Goal: Task Accomplishment & Management: Complete application form

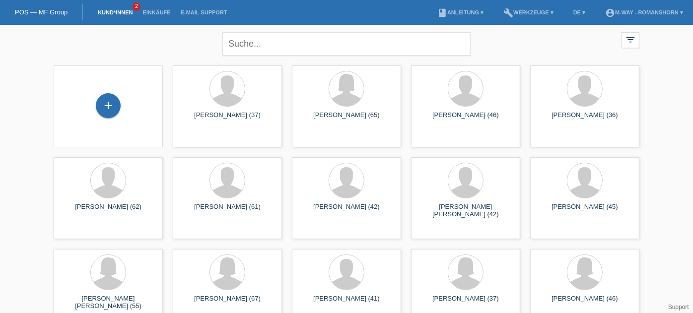
click at [120, 91] on div "+" at bounding box center [108, 107] width 109 height 82
click at [110, 99] on div "+" at bounding box center [108, 105] width 24 height 17
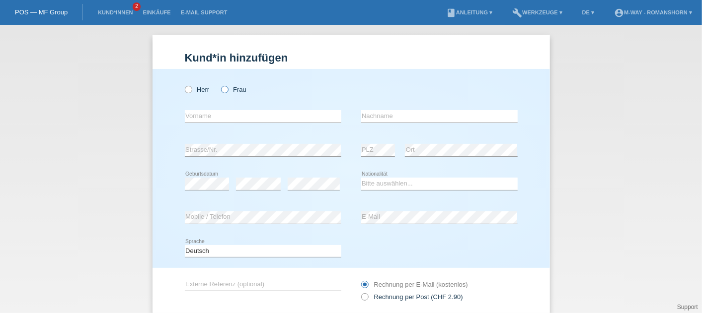
click at [219, 84] on icon at bounding box center [219, 84] width 0 height 0
click at [221, 92] on input "Frau" at bounding box center [224, 89] width 6 height 6
radio input "true"
click at [193, 121] on input "text" at bounding box center [263, 116] width 156 height 12
type input "Iveta"
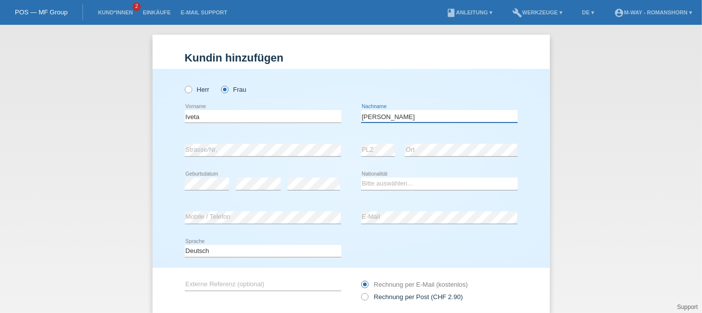
type input "[PERSON_NAME]"
click at [243, 190] on icon at bounding box center [258, 190] width 45 height 0
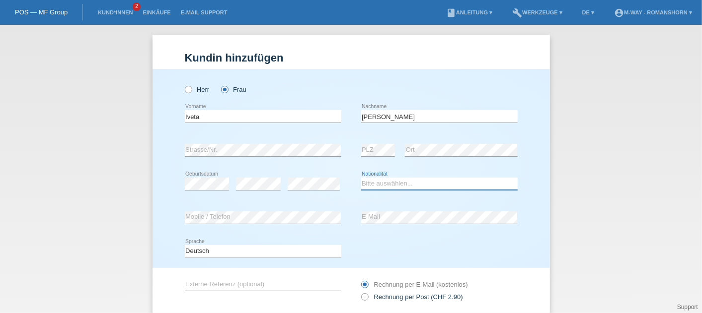
click at [374, 184] on select "Bitte auswählen... [GEOGRAPHIC_DATA] [GEOGRAPHIC_DATA] [GEOGRAPHIC_DATA] [GEOGR…" at bounding box center [439, 184] width 156 height 12
select select "SK"
click at [361, 178] on select "Bitte auswählen... [GEOGRAPHIC_DATA] [GEOGRAPHIC_DATA] [GEOGRAPHIC_DATA] [GEOGR…" at bounding box center [439, 184] width 156 height 12
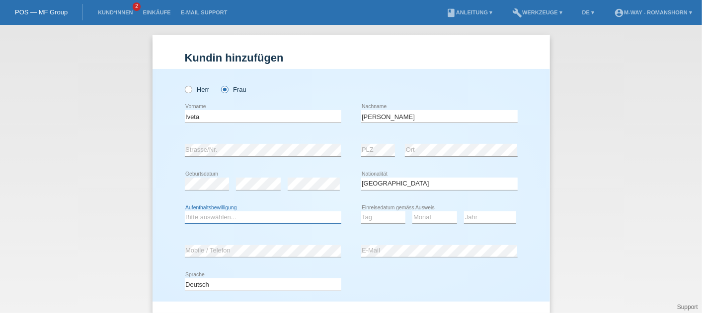
click at [224, 214] on select "Bitte auswählen... C B B - Flüchtlingsstatus Andere" at bounding box center [263, 218] width 156 height 12
select select "B"
click at [185, 212] on select "Bitte auswählen... C B B - Flüchtlingsstatus Andere" at bounding box center [263, 218] width 156 height 12
click at [381, 223] on icon at bounding box center [383, 223] width 45 height 0
click at [374, 219] on select "Tag 01 02 03 04 05 06 07 08 09 10 11" at bounding box center [383, 218] width 45 height 12
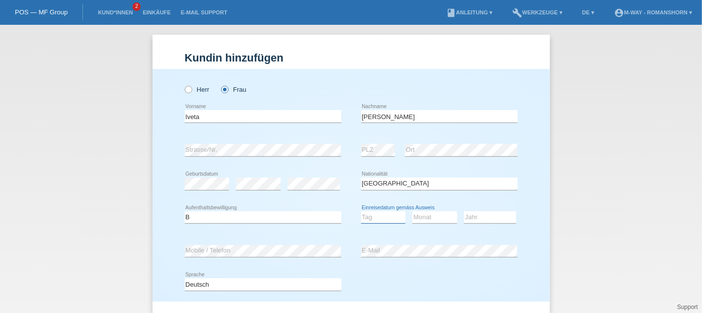
select select "11"
click at [361, 212] on select "Tag 01 02 03 04 05 06 07 08 09 10 11" at bounding box center [383, 218] width 45 height 12
click at [427, 220] on select "Monat 01 02 03 04 05 06 07 08 09 10 11" at bounding box center [434, 218] width 45 height 12
select select "11"
click at [412, 212] on select "Monat 01 02 03 04 05 06 07 08 09 10 11" at bounding box center [434, 218] width 45 height 12
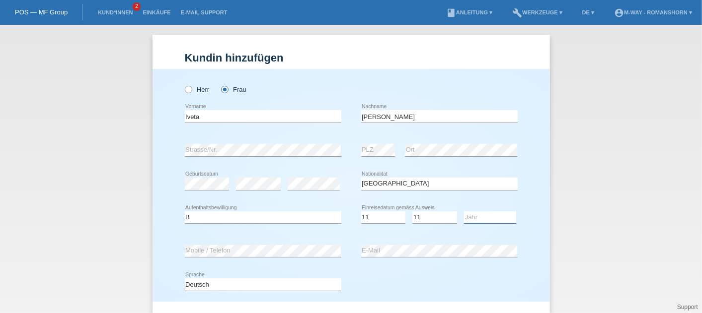
click at [472, 217] on select "Jahr 2025 2024 2023 2022 2021 2020 2019 2018 2017 2016 2015 2014 2013 2012 2011…" at bounding box center [490, 218] width 52 height 12
select select "2019"
click at [464, 212] on select "Jahr 2025 2024 2023 2022 2021 2020 2019 2018 2017 2016 2015 2014 2013 2012 2011…" at bounding box center [490, 218] width 52 height 12
click at [398, 296] on div "Deutsch Français Italiano English error Sprache" at bounding box center [351, 285] width 333 height 34
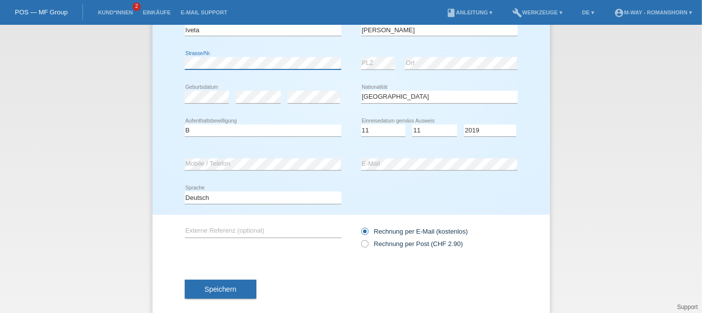
scroll to position [101, 0]
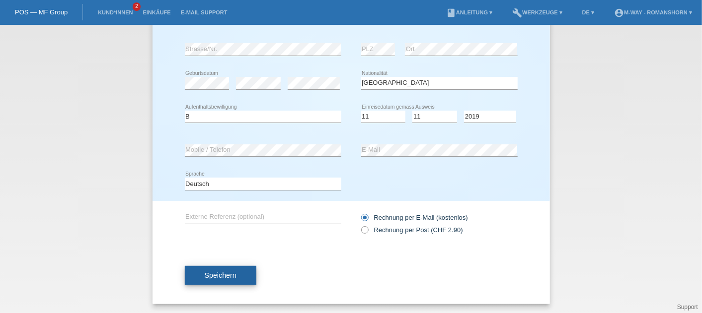
click at [220, 281] on button "Speichern" at bounding box center [220, 275] width 71 height 19
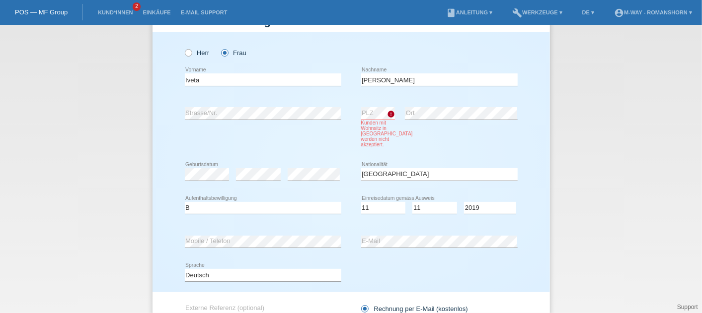
scroll to position [36, 0]
